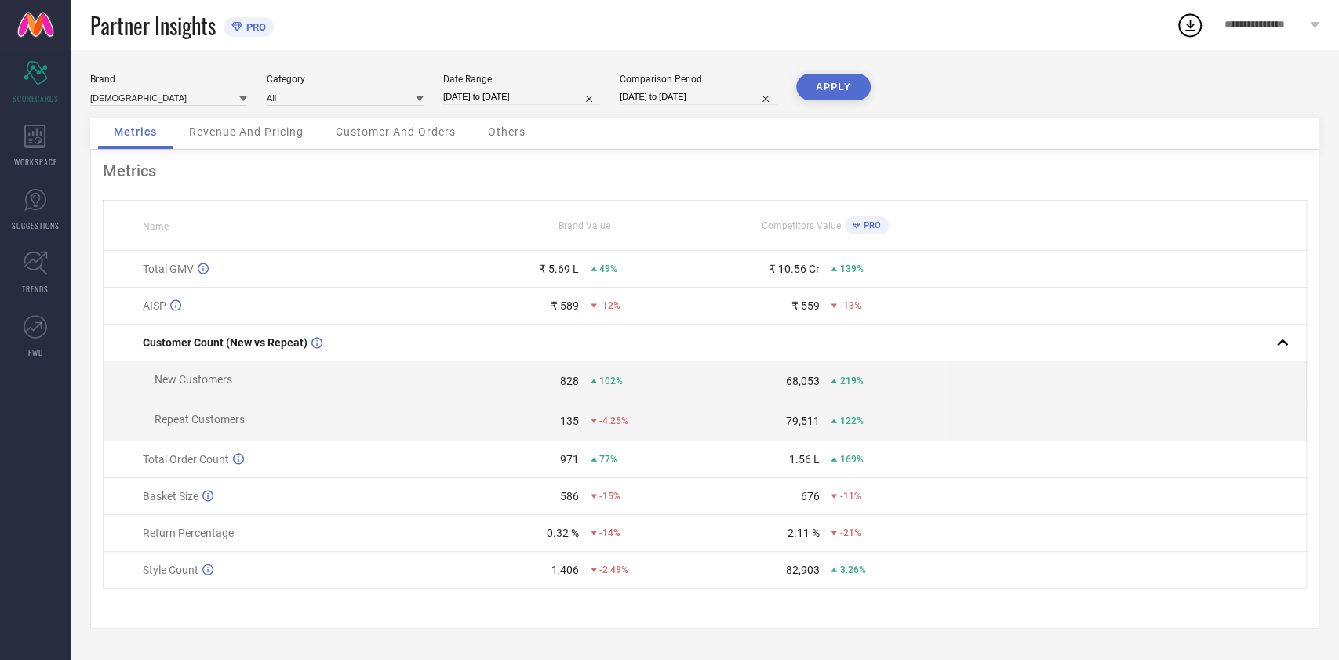
select select "8"
select select "2025"
select select "9"
select select "2025"
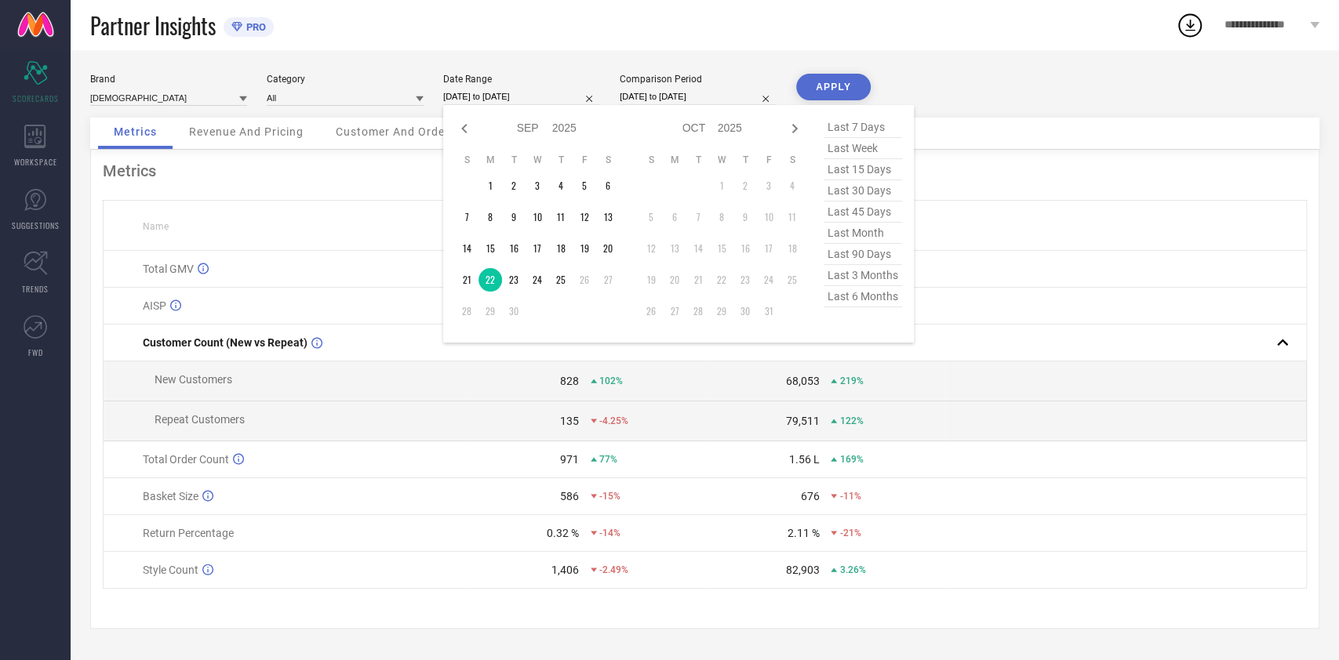
click at [498, 93] on input "[DATE] to [DATE]" at bounding box center [521, 97] width 157 height 16
click at [514, 285] on td "23" at bounding box center [514, 280] width 24 height 24
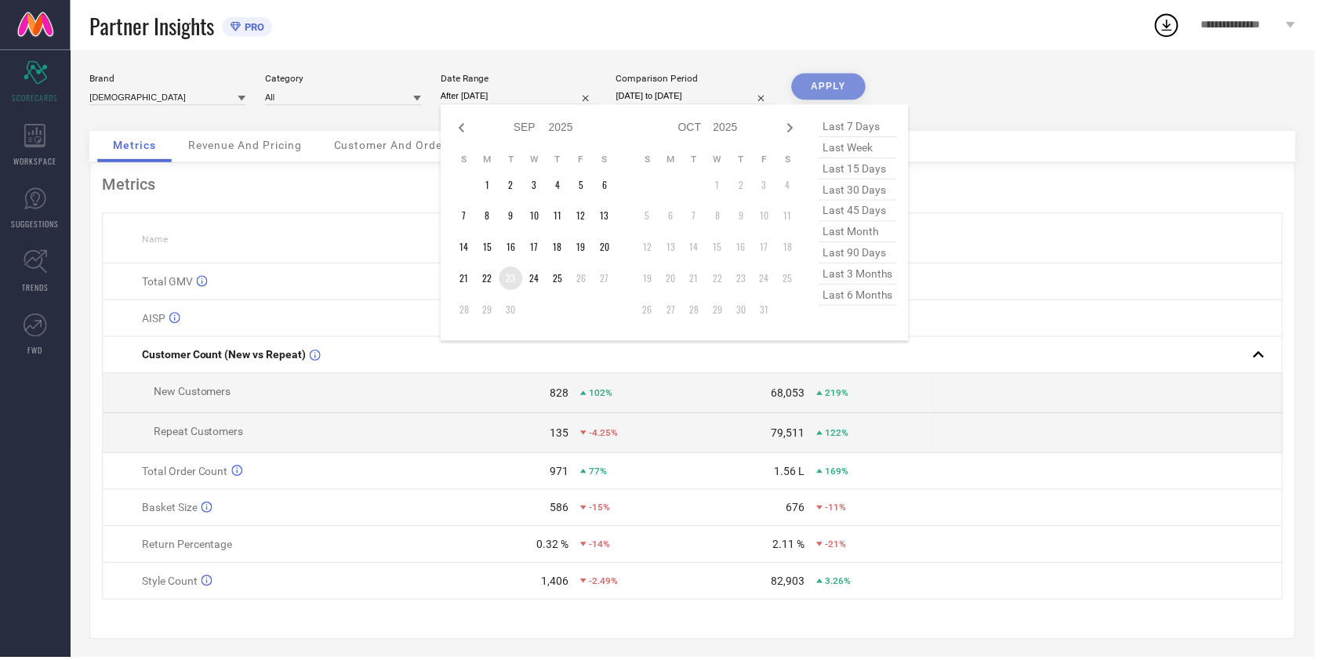
type input "[DATE] to [DATE]"
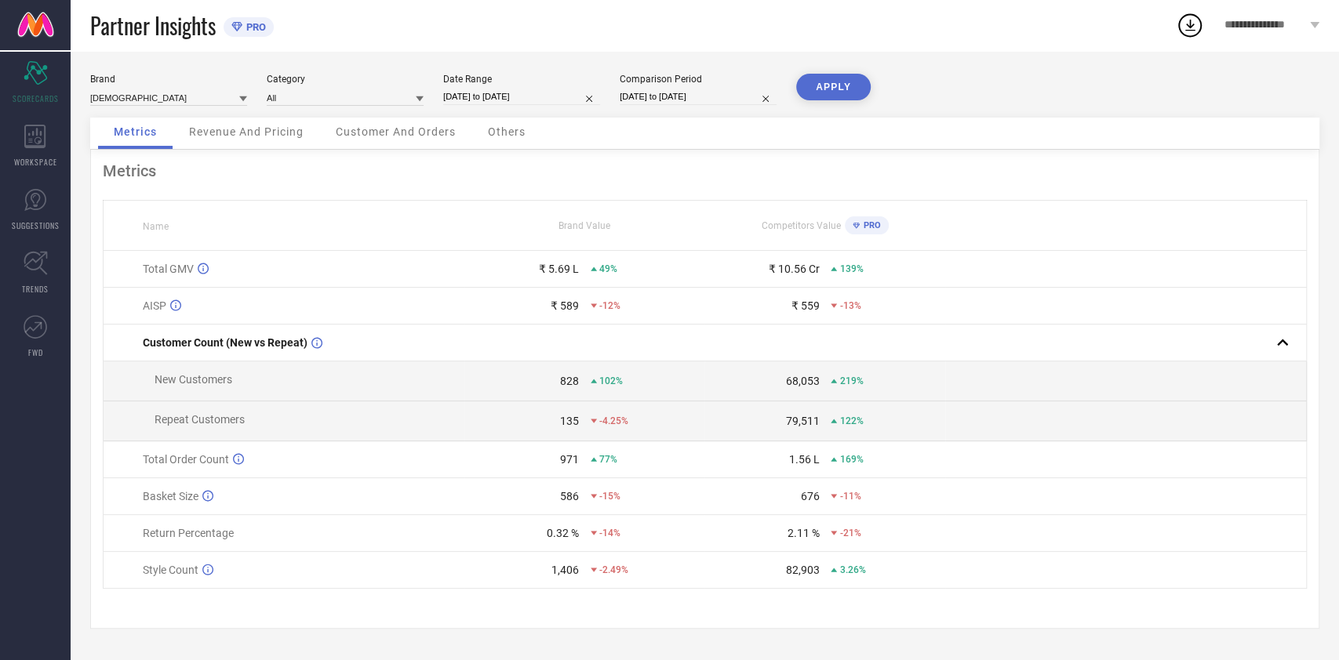
click at [833, 91] on button "APPLY" at bounding box center [833, 87] width 74 height 27
click at [481, 87] on div "Date Range [DATE] to [DATE]" at bounding box center [521, 90] width 157 height 32
click at [516, 89] on input "[DATE] to [DATE]" at bounding box center [521, 97] width 157 height 16
select select "8"
select select "2025"
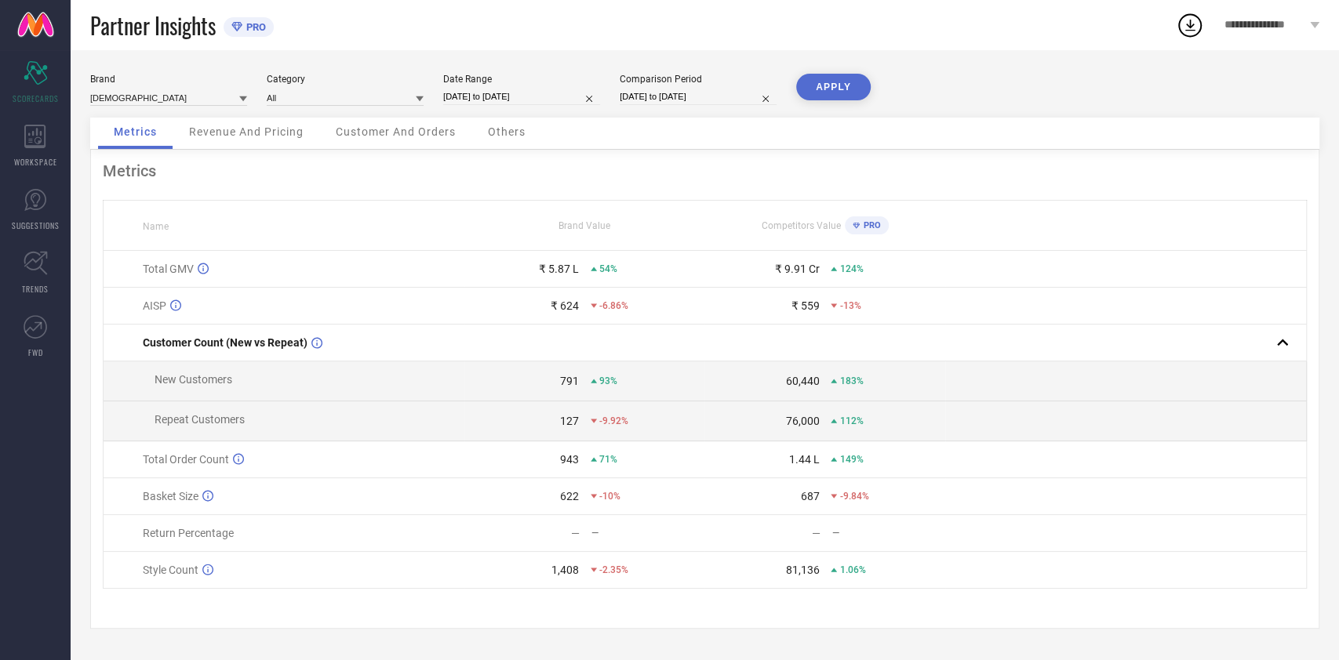
select select "9"
select select "2025"
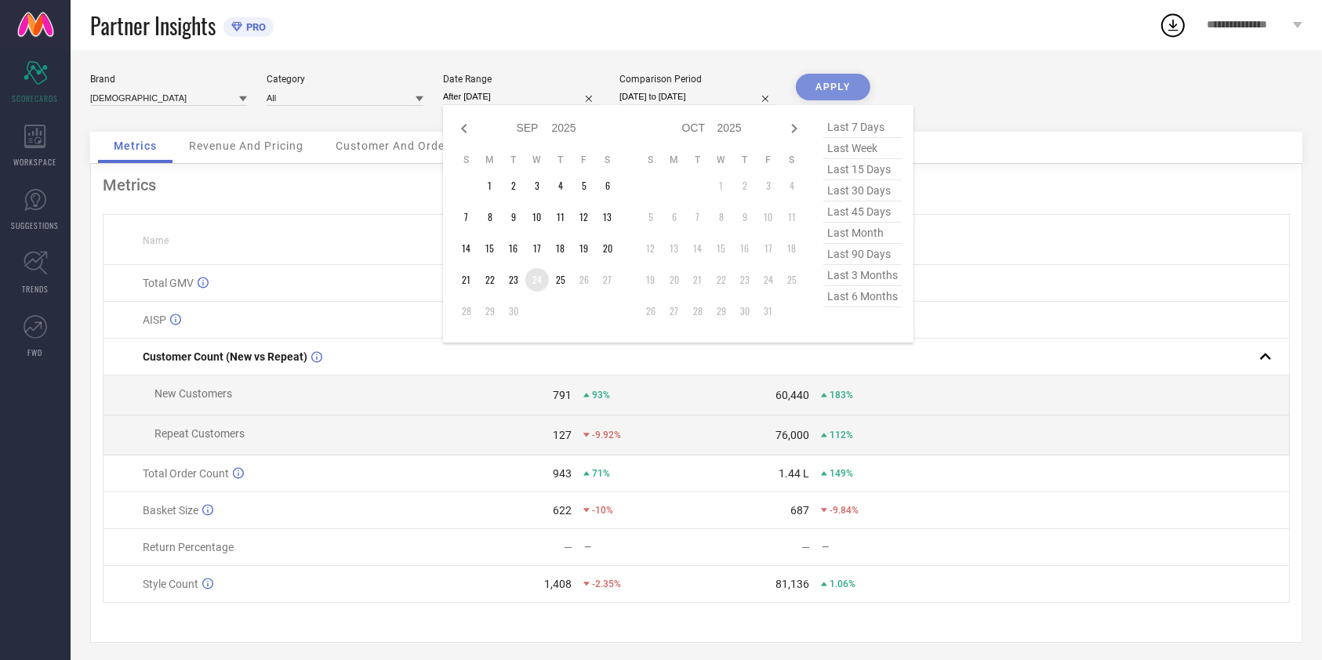
click at [542, 276] on td "24" at bounding box center [537, 280] width 24 height 24
type input "[DATE] to [DATE]"
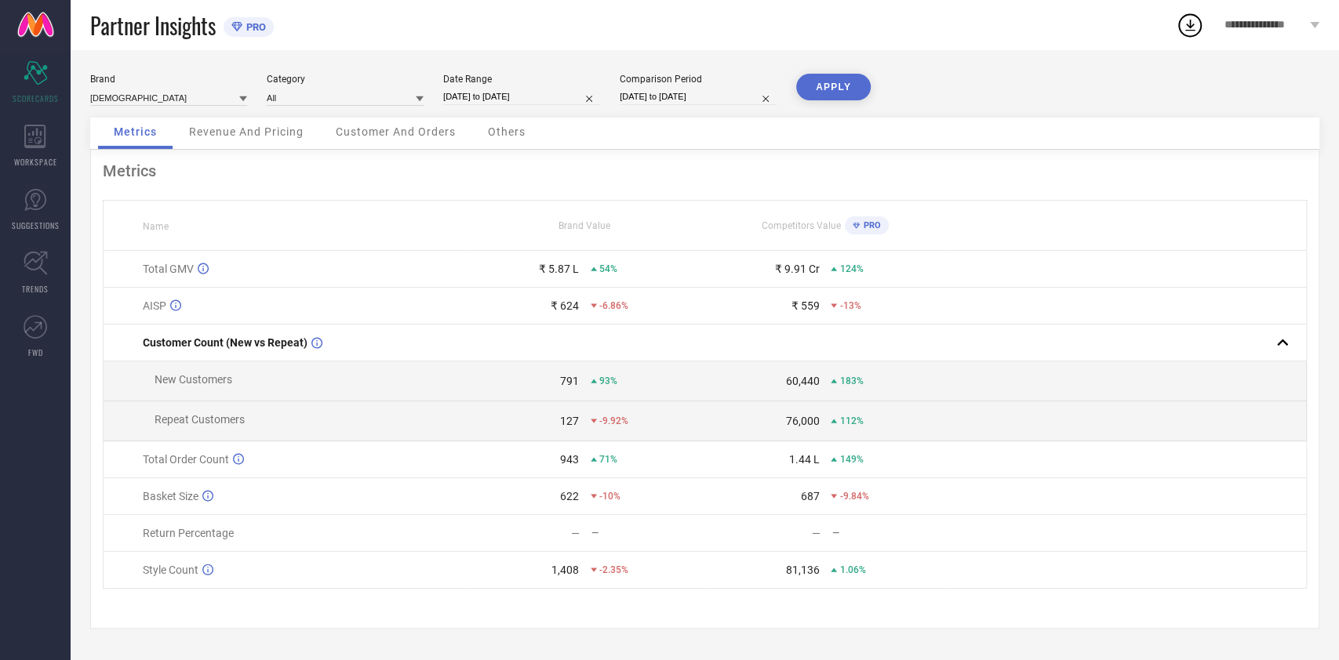
click at [824, 94] on button "APPLY" at bounding box center [833, 87] width 74 height 27
click at [570, 90] on input "[DATE] to [DATE]" at bounding box center [521, 97] width 157 height 16
select select "8"
select select "2025"
select select "9"
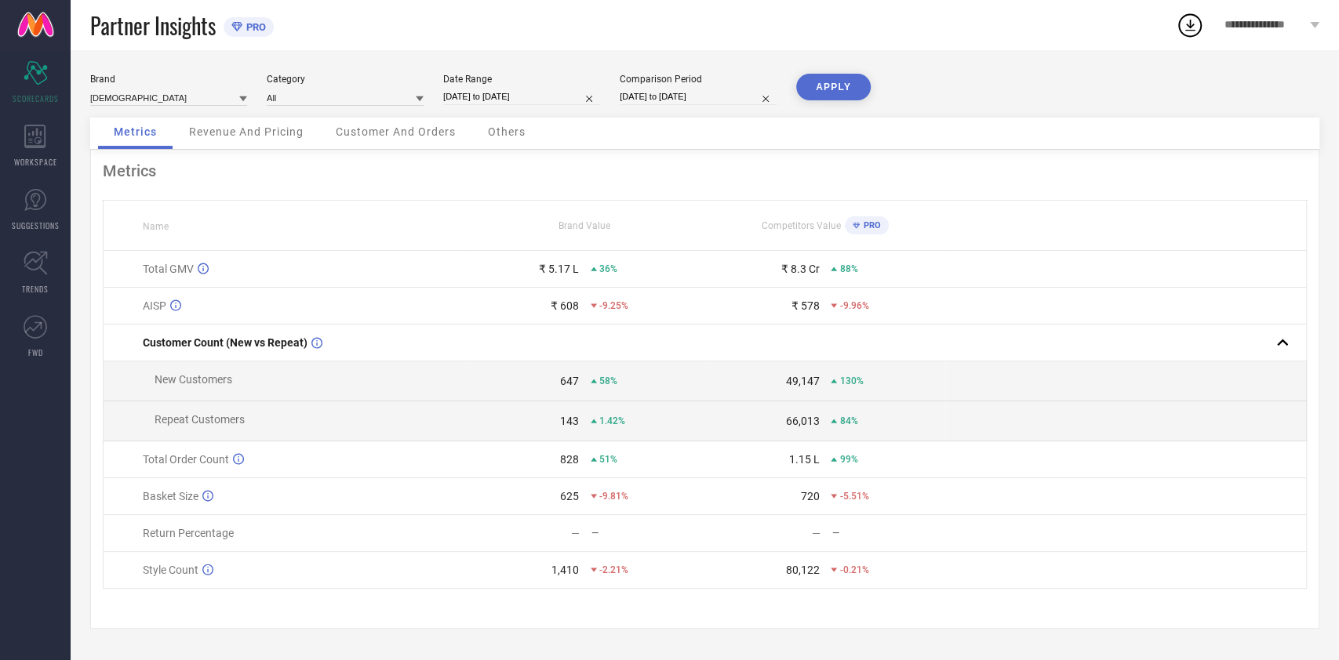
select select "2025"
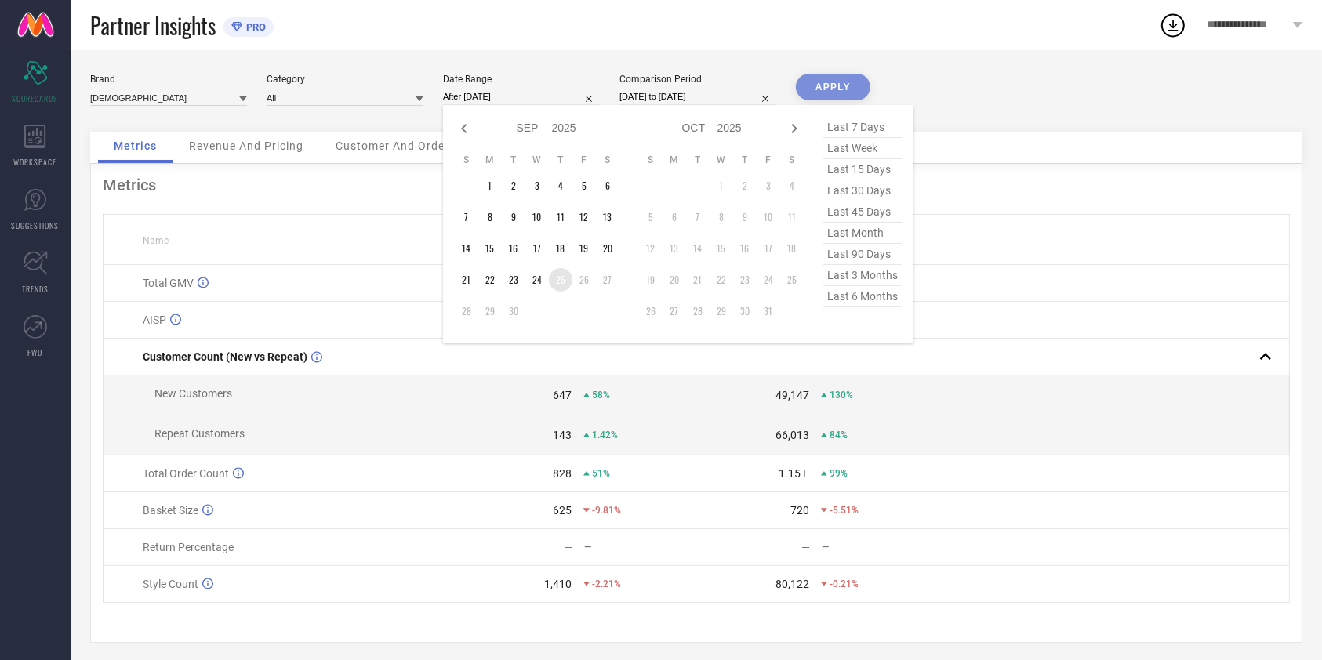
click at [565, 279] on td "25" at bounding box center [561, 280] width 24 height 24
type input "[DATE] to [DATE]"
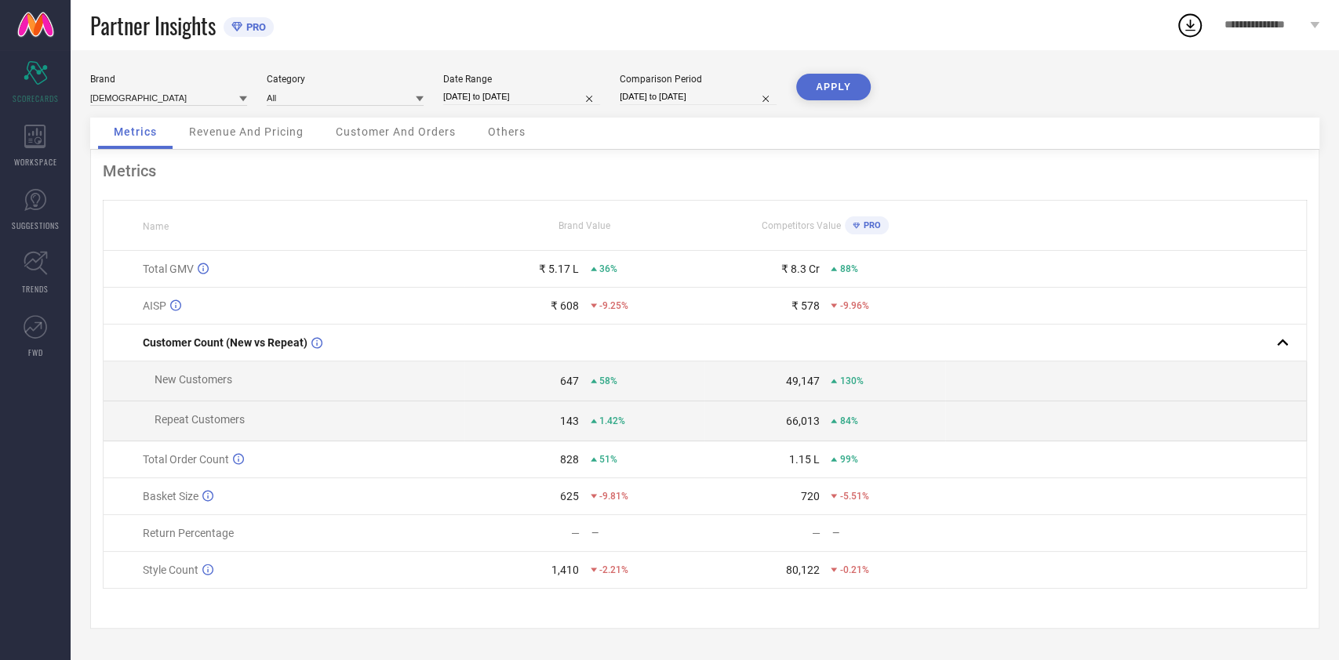
click at [834, 89] on button "APPLY" at bounding box center [833, 87] width 74 height 27
